Goal: Task Accomplishment & Management: Manage account settings

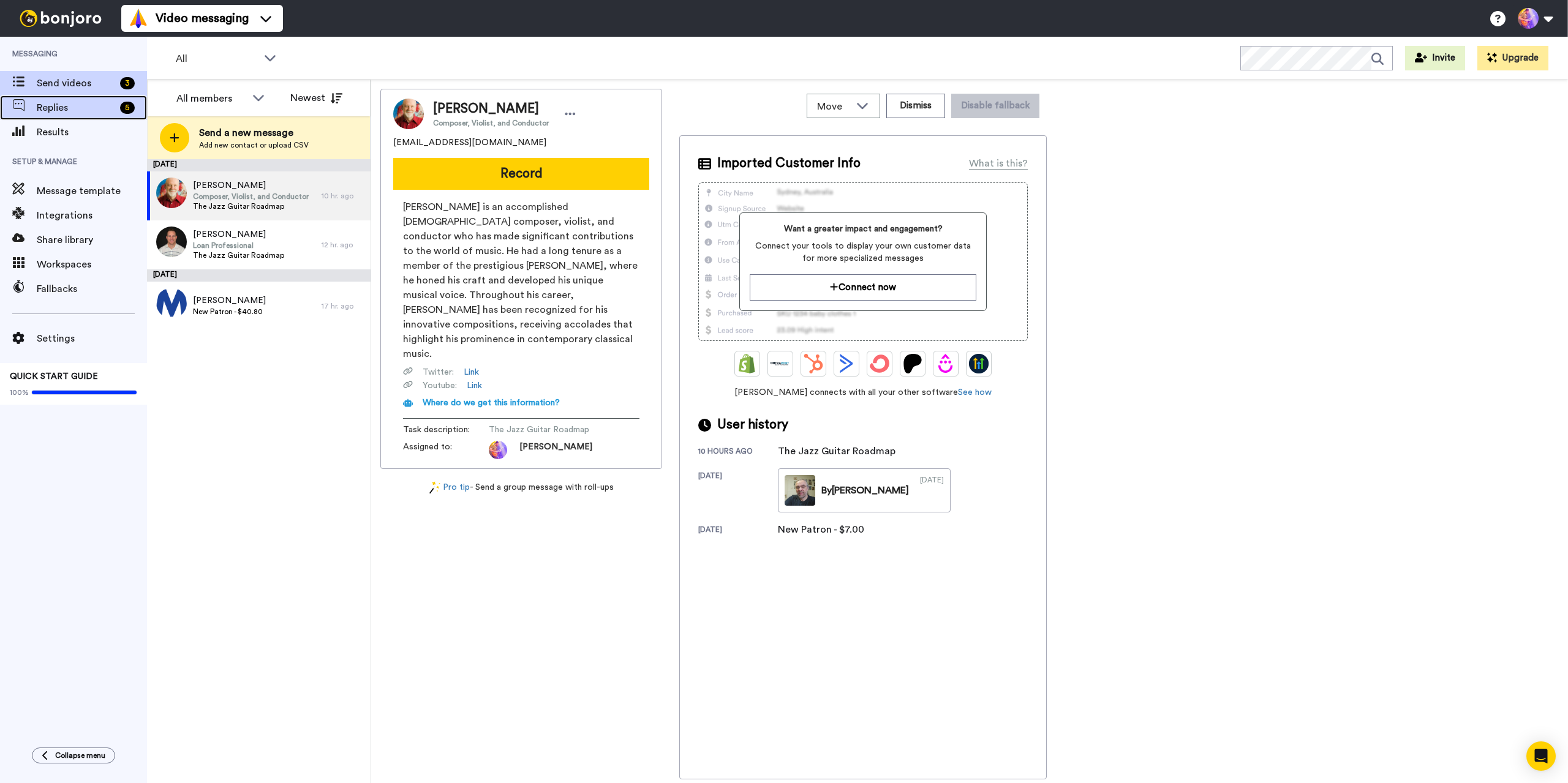
click at [83, 110] on span "Replies" at bounding box center [76, 108] width 78 height 14
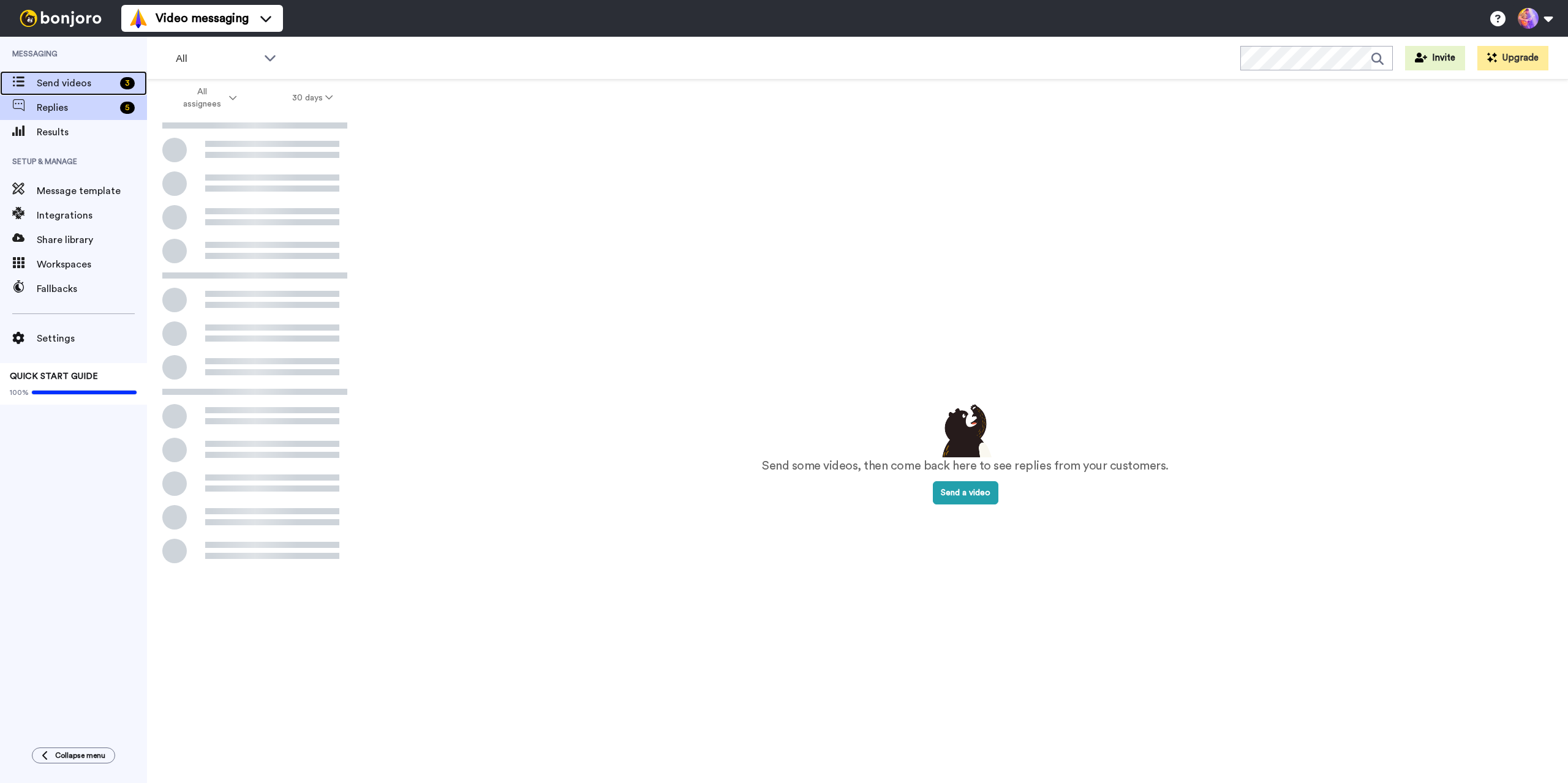
click at [87, 85] on span "Send videos" at bounding box center [76, 83] width 78 height 14
